Goal: Entertainment & Leisure: Consume media (video, audio)

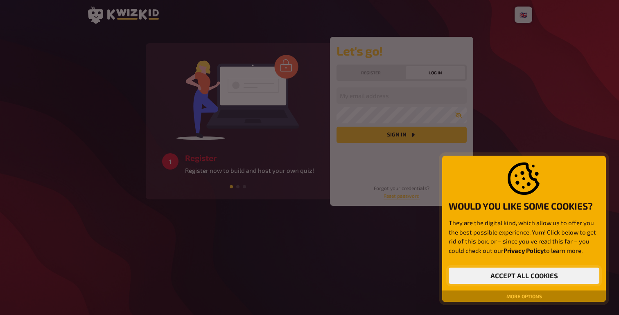
click at [524, 279] on button "Accept all cookies" at bounding box center [523, 276] width 151 height 16
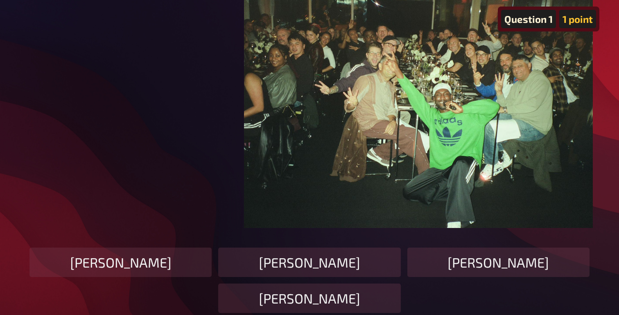
scroll to position [156, 0]
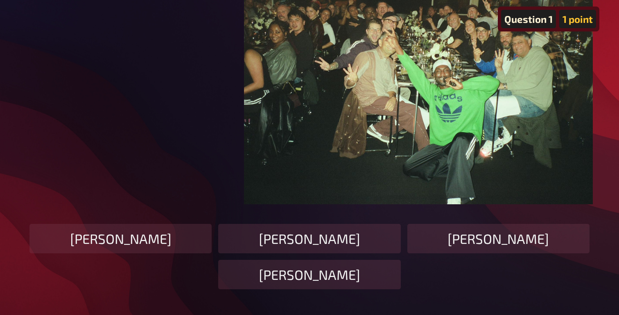
click at [466, 235] on div "[PERSON_NAME]" at bounding box center [498, 238] width 182 height 29
click at [445, 240] on div "[PERSON_NAME]" at bounding box center [498, 238] width 182 height 29
click at [444, 240] on div "[PERSON_NAME]" at bounding box center [498, 238] width 182 height 29
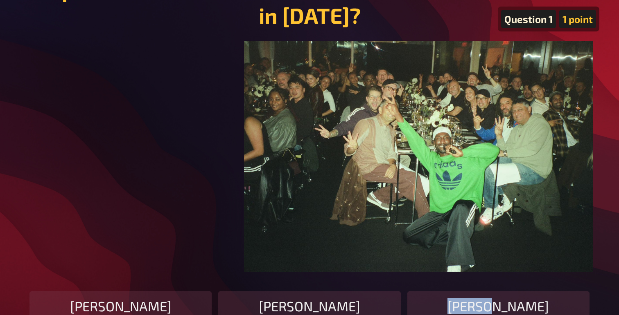
scroll to position [88, 0]
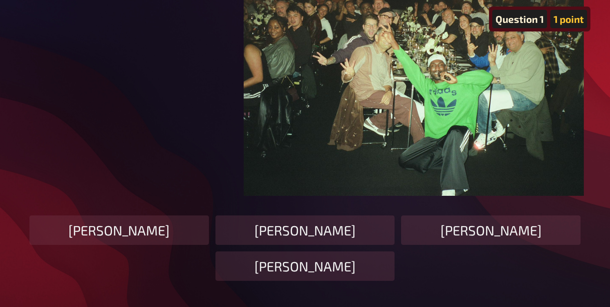
scroll to position [158, 0]
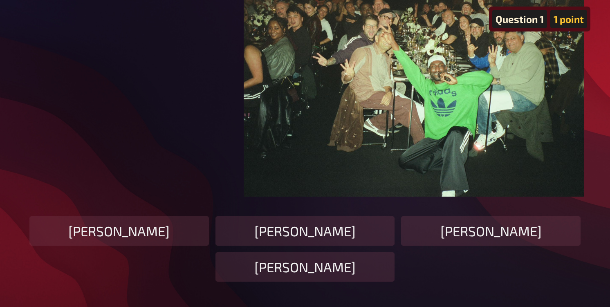
click at [466, 227] on div "[PERSON_NAME]" at bounding box center [491, 230] width 180 height 29
click at [462, 238] on div "Devonn Francis" at bounding box center [491, 230] width 180 height 29
click at [462, 237] on div "Devonn Francis" at bounding box center [491, 230] width 180 height 29
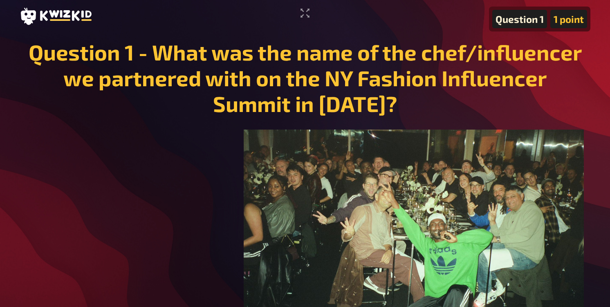
click at [569, 23] on div "1 point" at bounding box center [569, 19] width 37 height 18
click at [515, 20] on div "Question 1" at bounding box center [520, 19] width 55 height 18
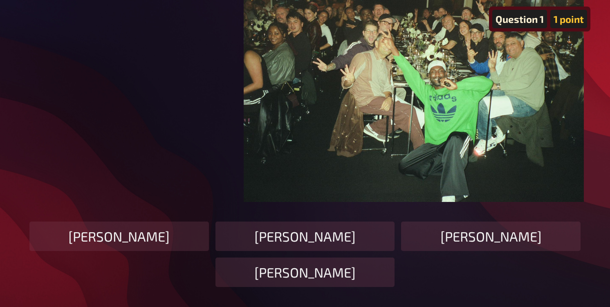
scroll to position [152, 0]
